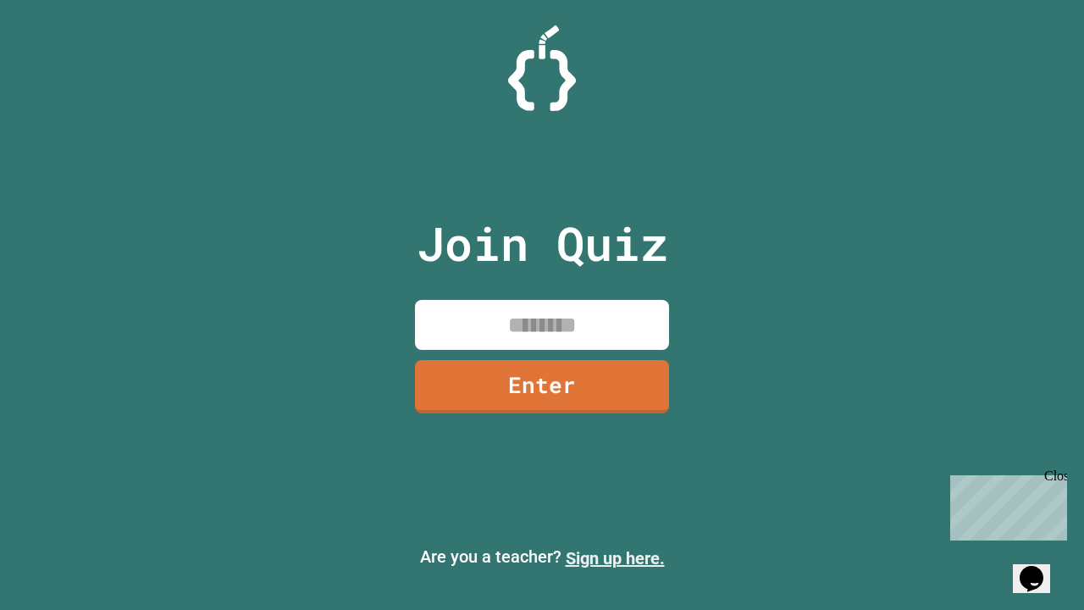
click at [615, 558] on link "Sign up here." at bounding box center [615, 558] width 99 height 20
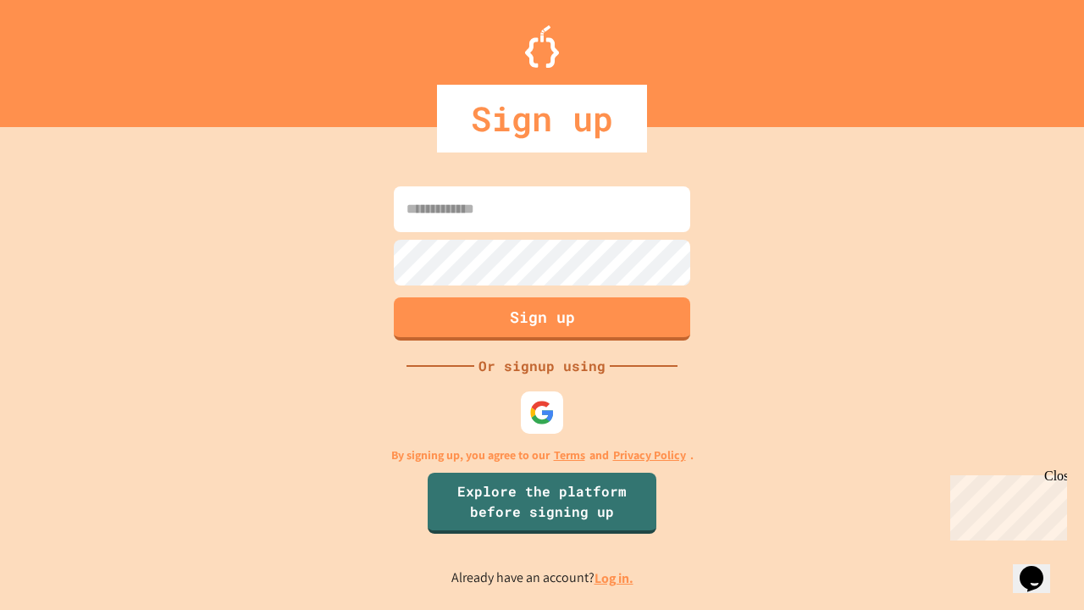
click at [615, 577] on link "Log in." at bounding box center [613, 578] width 39 height 18
